Goal: Information Seeking & Learning: Learn about a topic

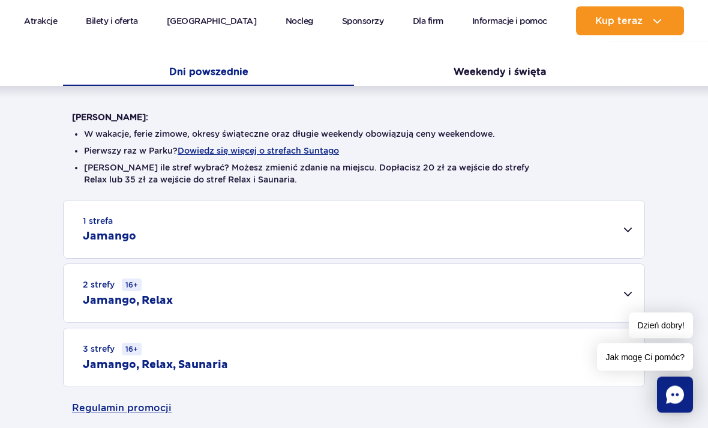
scroll to position [260, 0]
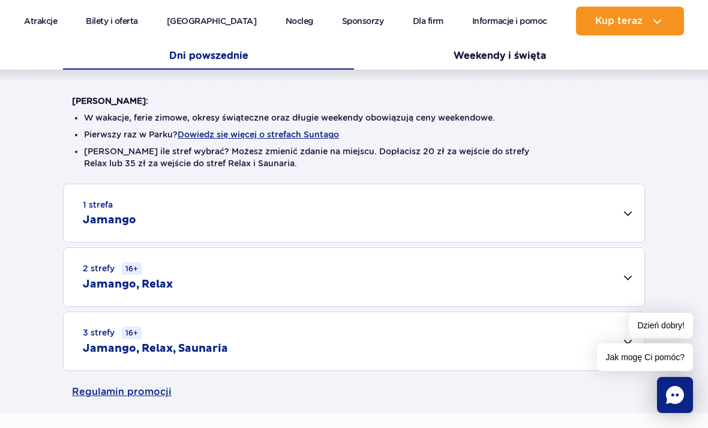
click at [631, 211] on div "1 strefa Jamango" at bounding box center [354, 213] width 581 height 58
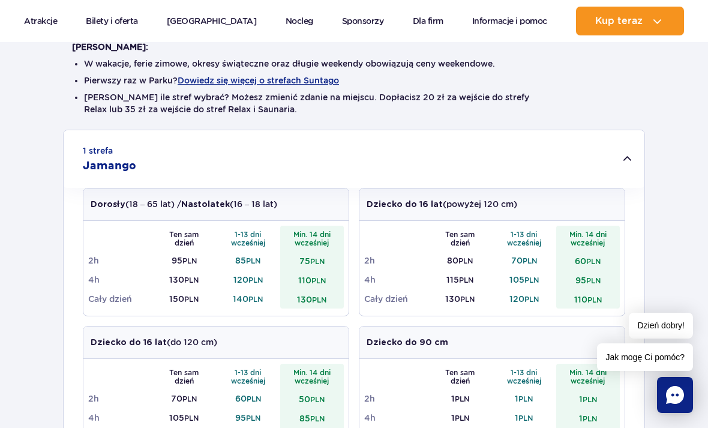
scroll to position [330, 0]
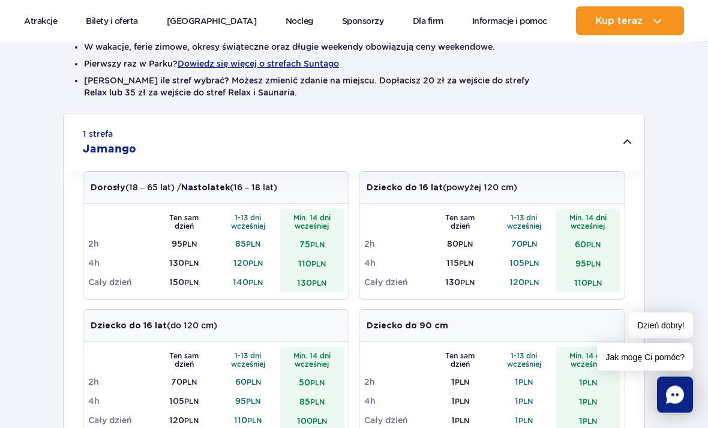
click at [630, 144] on div "1 strefa Jamango" at bounding box center [354, 143] width 581 height 58
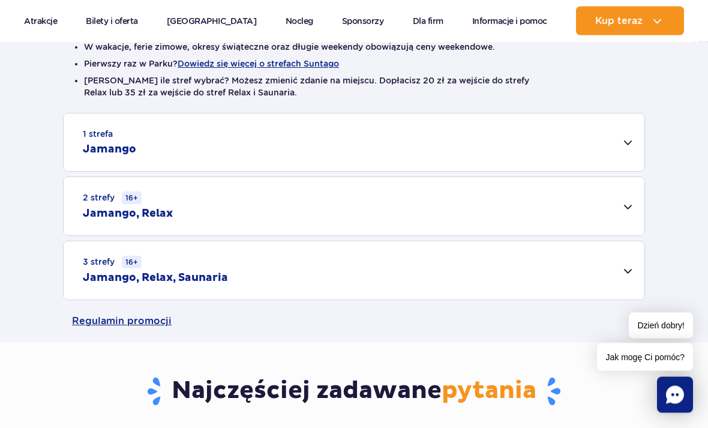
scroll to position [331, 0]
click at [630, 272] on div "3 strefy 16+ Jamango, Relax, Saunaria" at bounding box center [354, 270] width 581 height 58
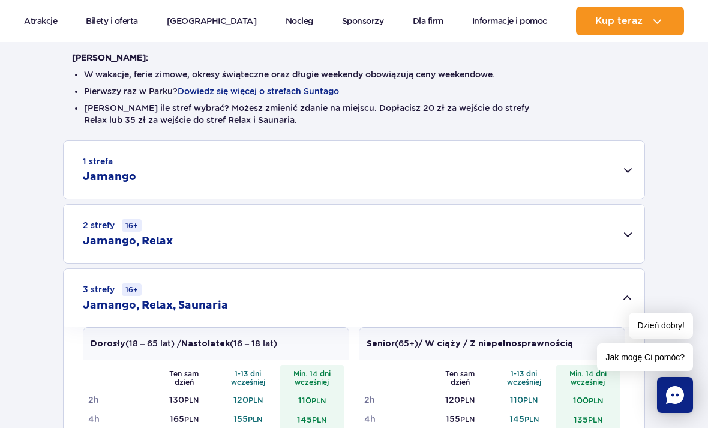
scroll to position [359, 0]
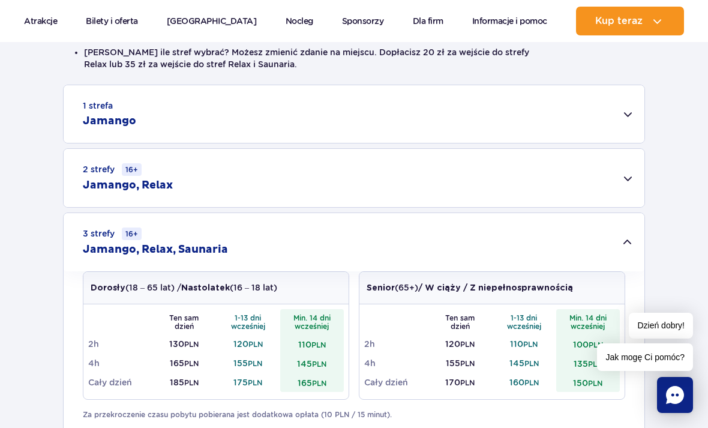
click at [633, 247] on div "3 strefy 16+ Jamango, Relax, Saunaria" at bounding box center [354, 242] width 581 height 58
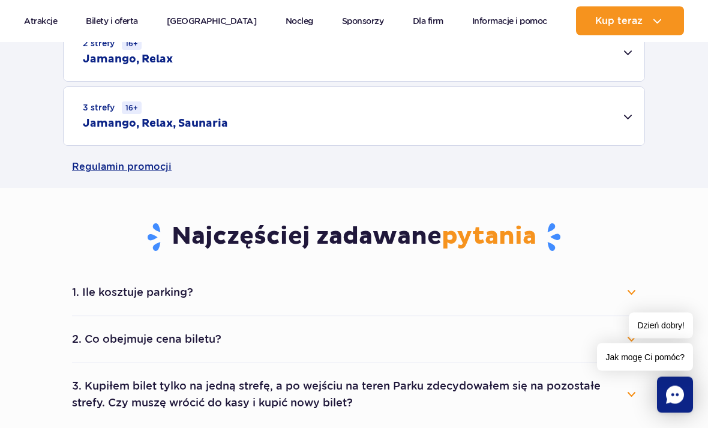
scroll to position [504, 0]
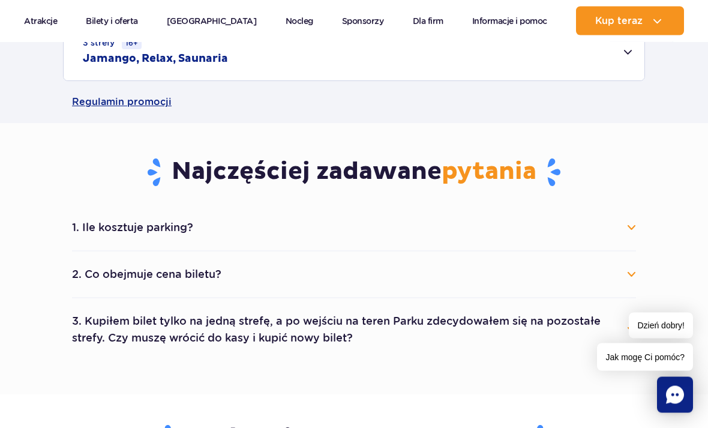
click at [625, 278] on button "2. Co obejmuje cena biletu?" at bounding box center [354, 274] width 564 height 26
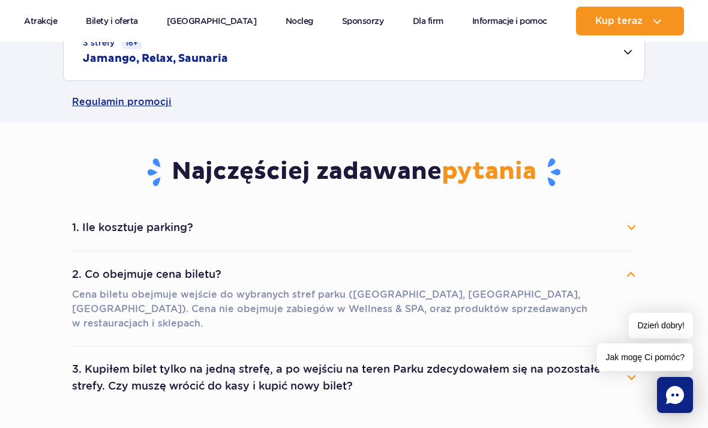
click at [632, 275] on button "2. Co obejmuje cena biletu?" at bounding box center [354, 274] width 564 height 26
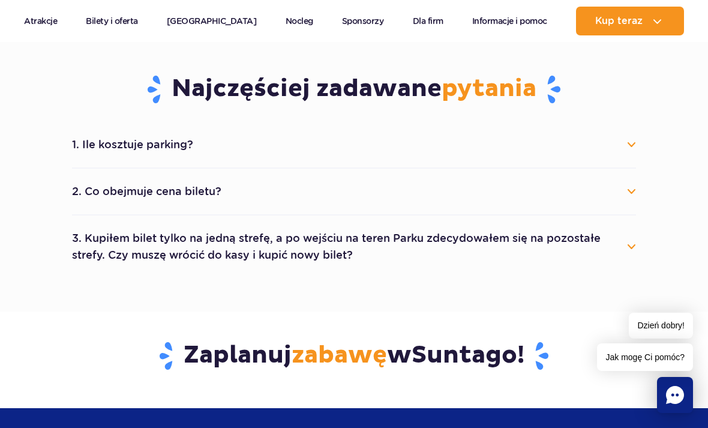
scroll to position [651, 0]
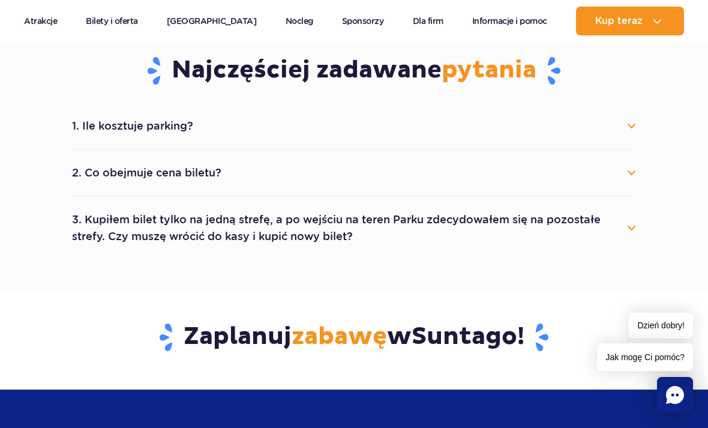
click at [624, 235] on button "3. Kupiłem bilet tylko na jedną strefę, a po wejściu na teren Parku zdecydowałe…" at bounding box center [354, 227] width 564 height 43
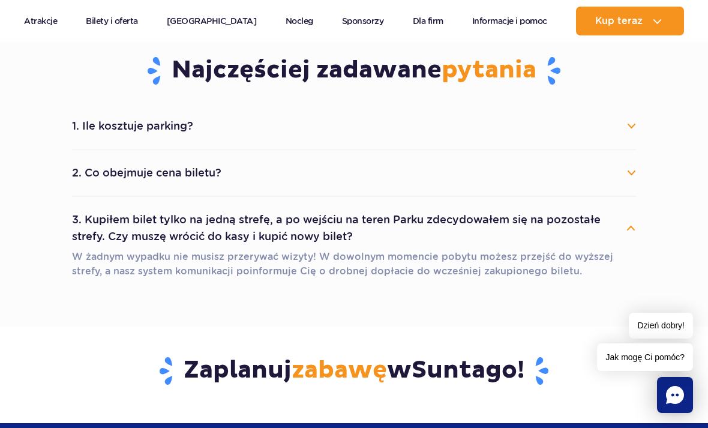
click at [631, 240] on button "3. Kupiłem bilet tylko na jedną strefę, a po wejściu na teren Parku zdecydowałe…" at bounding box center [354, 227] width 564 height 43
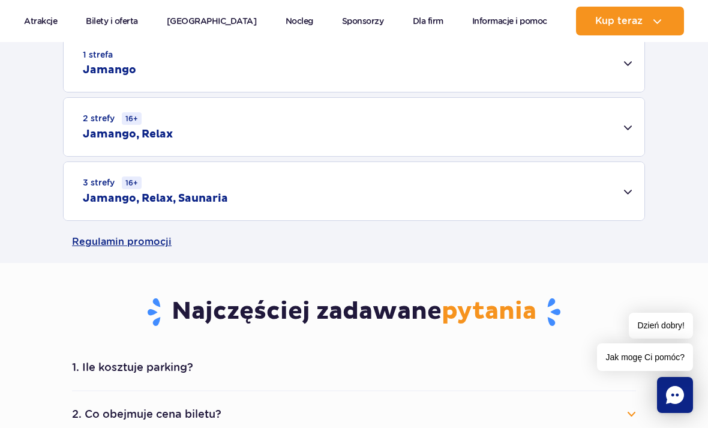
scroll to position [378, 0]
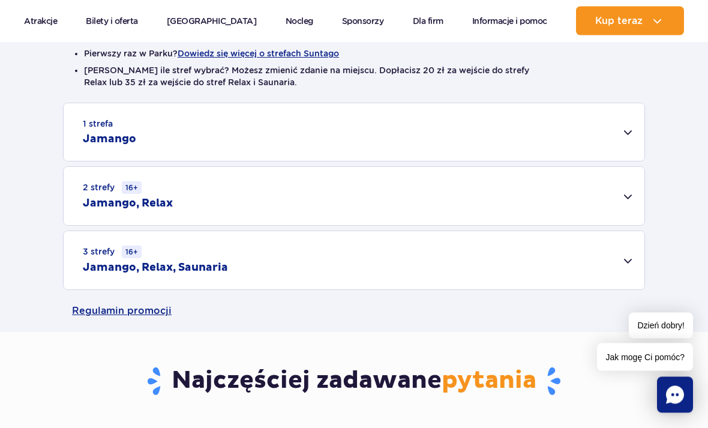
click at [631, 129] on div "1 strefa Jamango" at bounding box center [354, 133] width 581 height 58
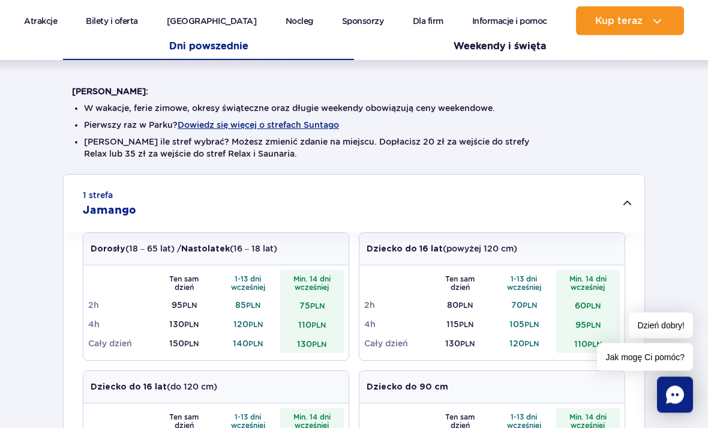
click at [631, 202] on div "1 strefa Jamango" at bounding box center [354, 204] width 581 height 58
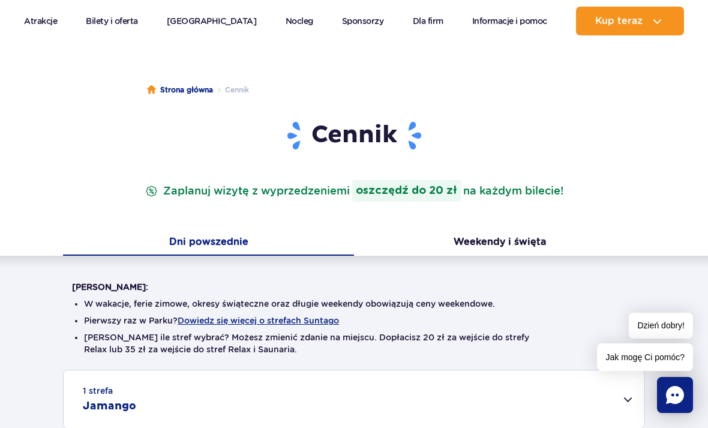
scroll to position [72, 0]
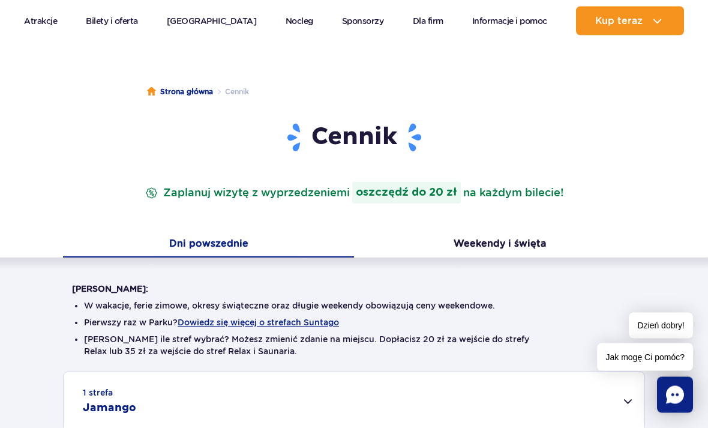
click at [531, 250] on button "Weekendy i święta" at bounding box center [499, 245] width 291 height 25
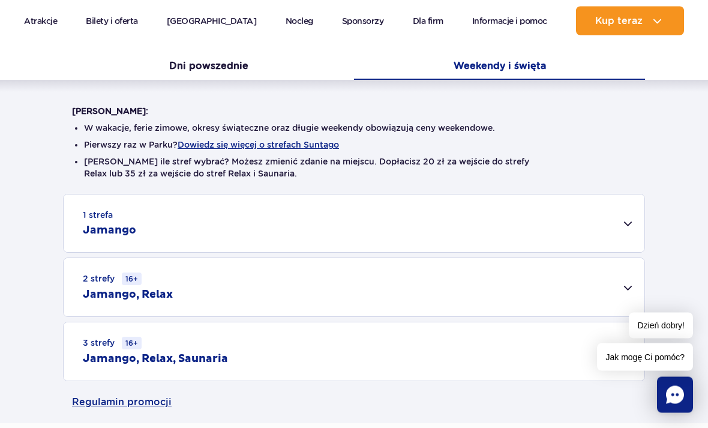
scroll to position [300, 0]
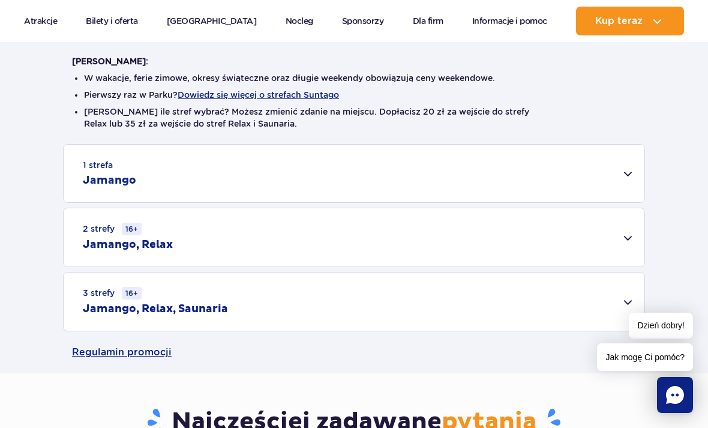
click at [626, 305] on div "3 strefy 16+ Jamango, Relax, Saunaria" at bounding box center [354, 301] width 581 height 58
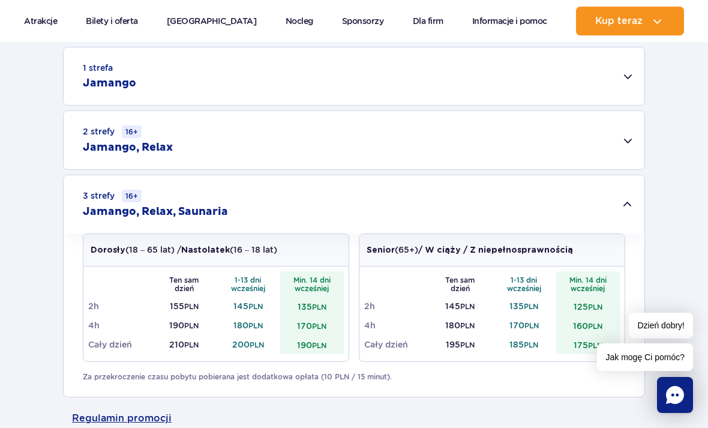
scroll to position [387, 0]
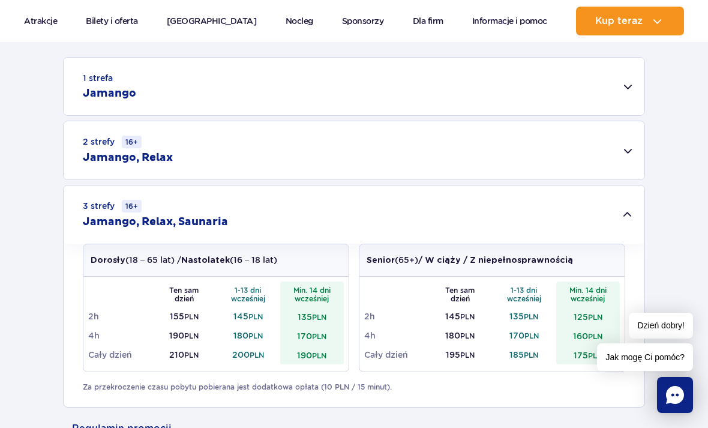
click at [625, 214] on div "3 strefy 16+ Jamango, Relax, Saunaria" at bounding box center [354, 214] width 581 height 58
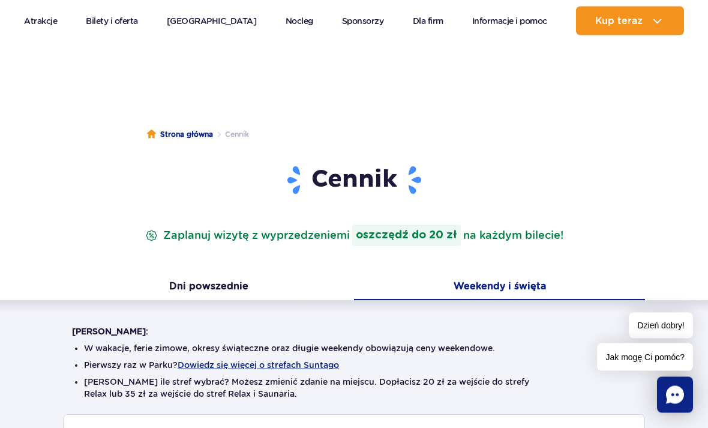
scroll to position [0, 0]
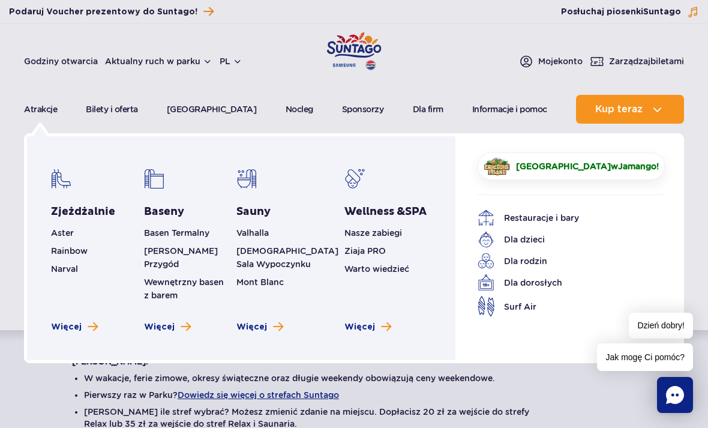
click at [257, 324] on span "Więcej" at bounding box center [251, 327] width 31 height 12
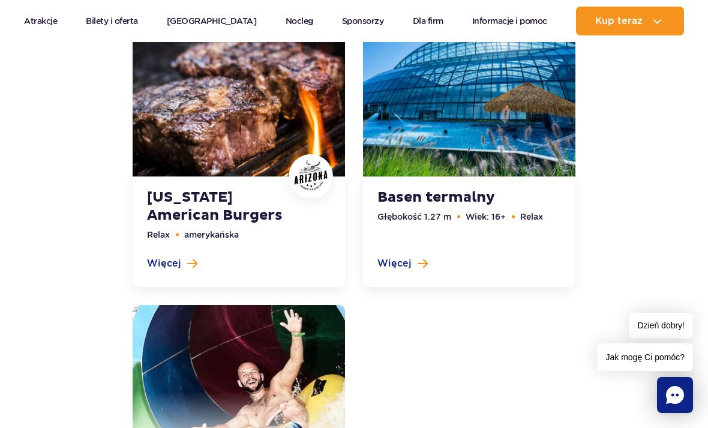
scroll to position [3856, 0]
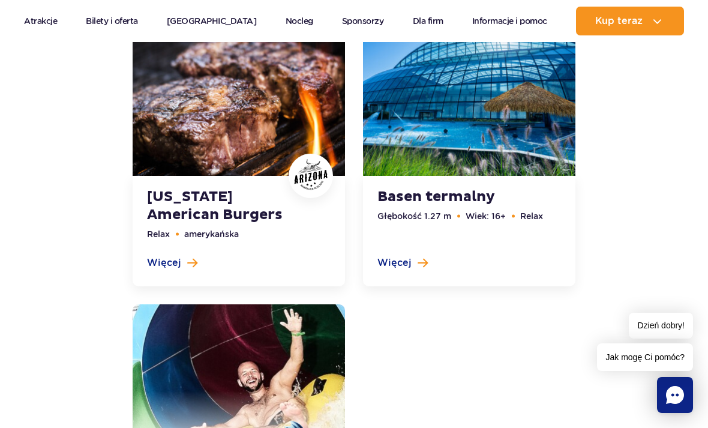
click at [411, 272] on link at bounding box center [469, 140] width 212 height 291
